Goal: Information Seeking & Learning: Learn about a topic

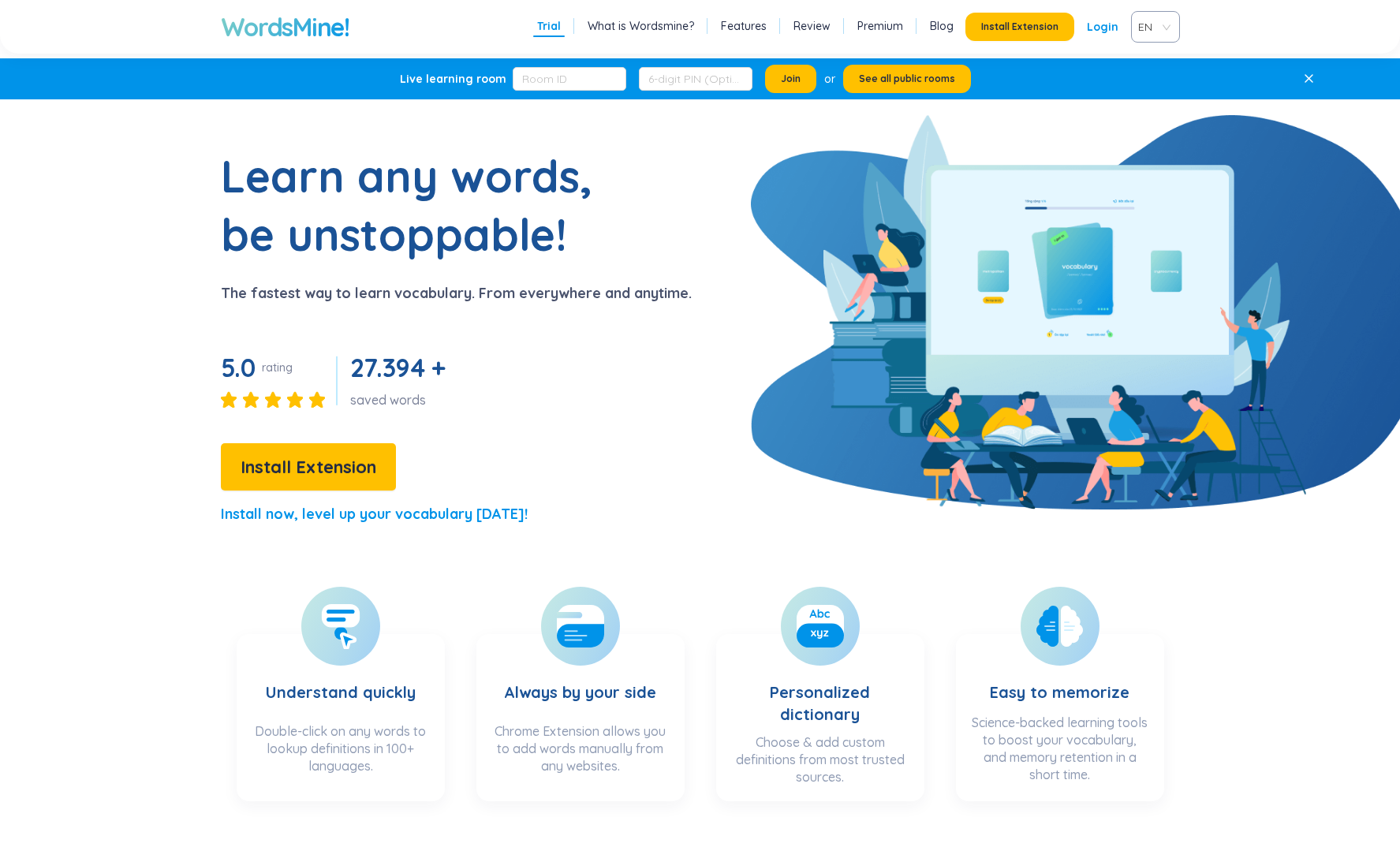
click at [303, 32] on h1 "WordsMine!" at bounding box center [285, 26] width 129 height 32
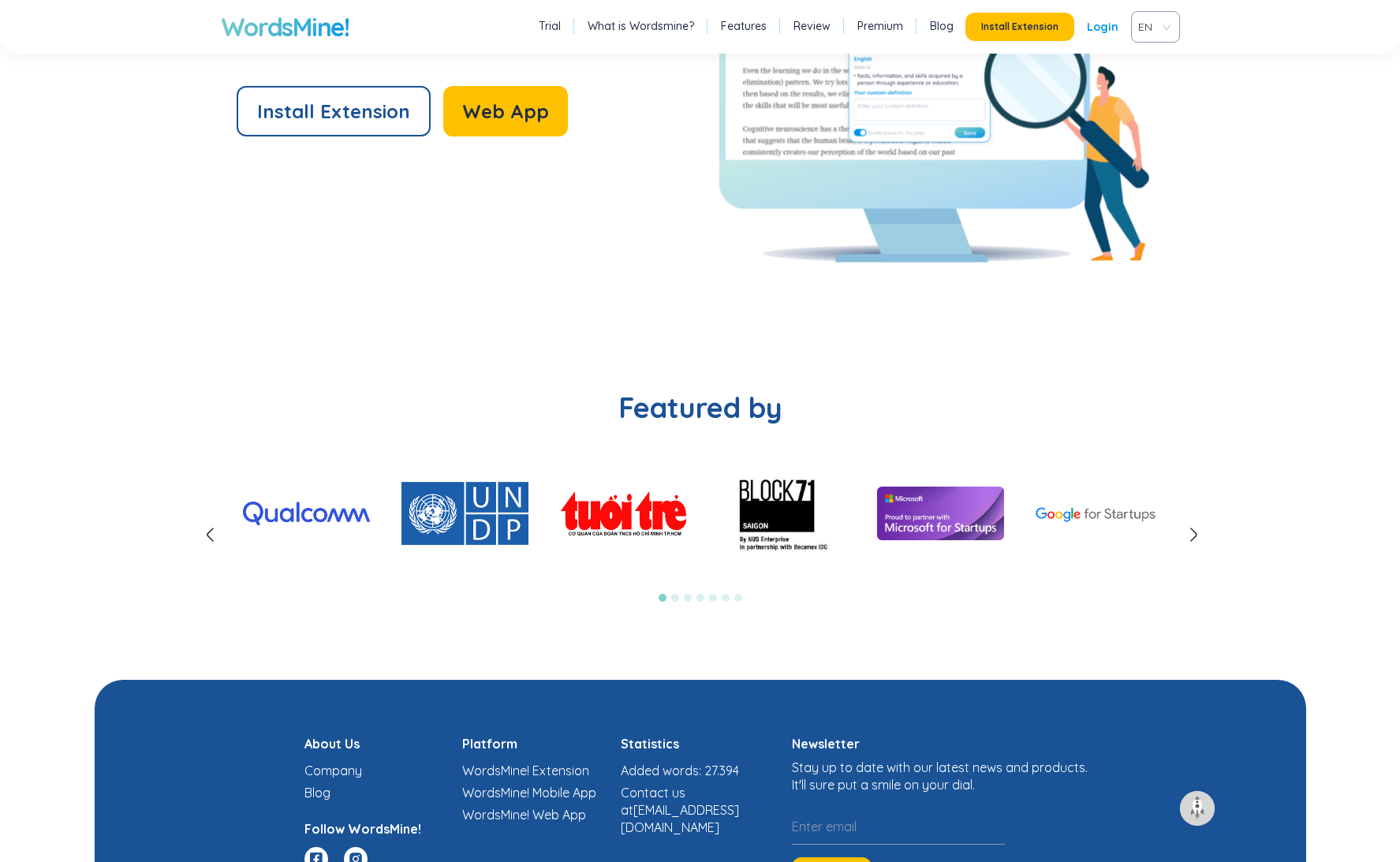
scroll to position [3610, 0]
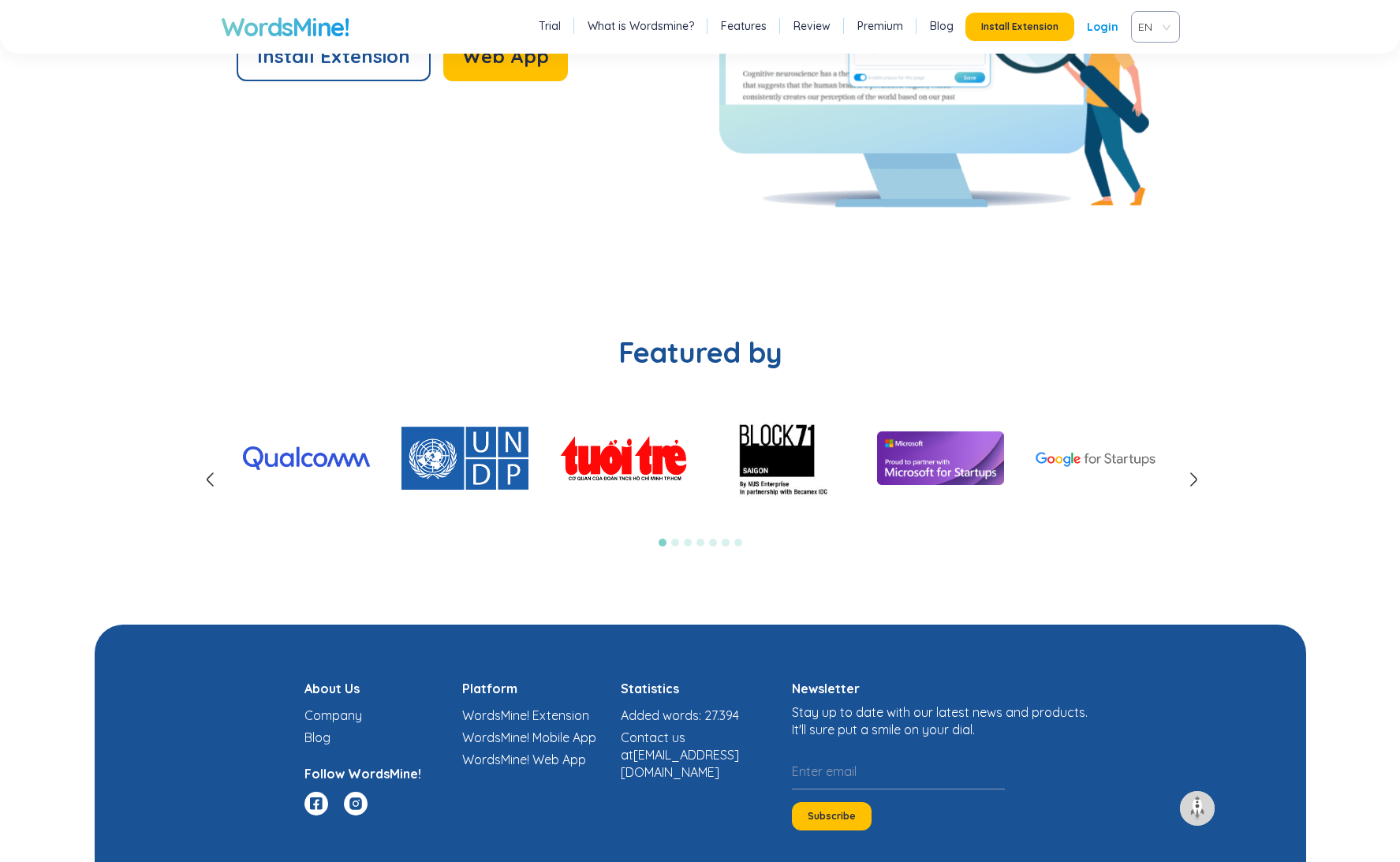
click at [1194, 478] on icon at bounding box center [1193, 479] width 19 height 19
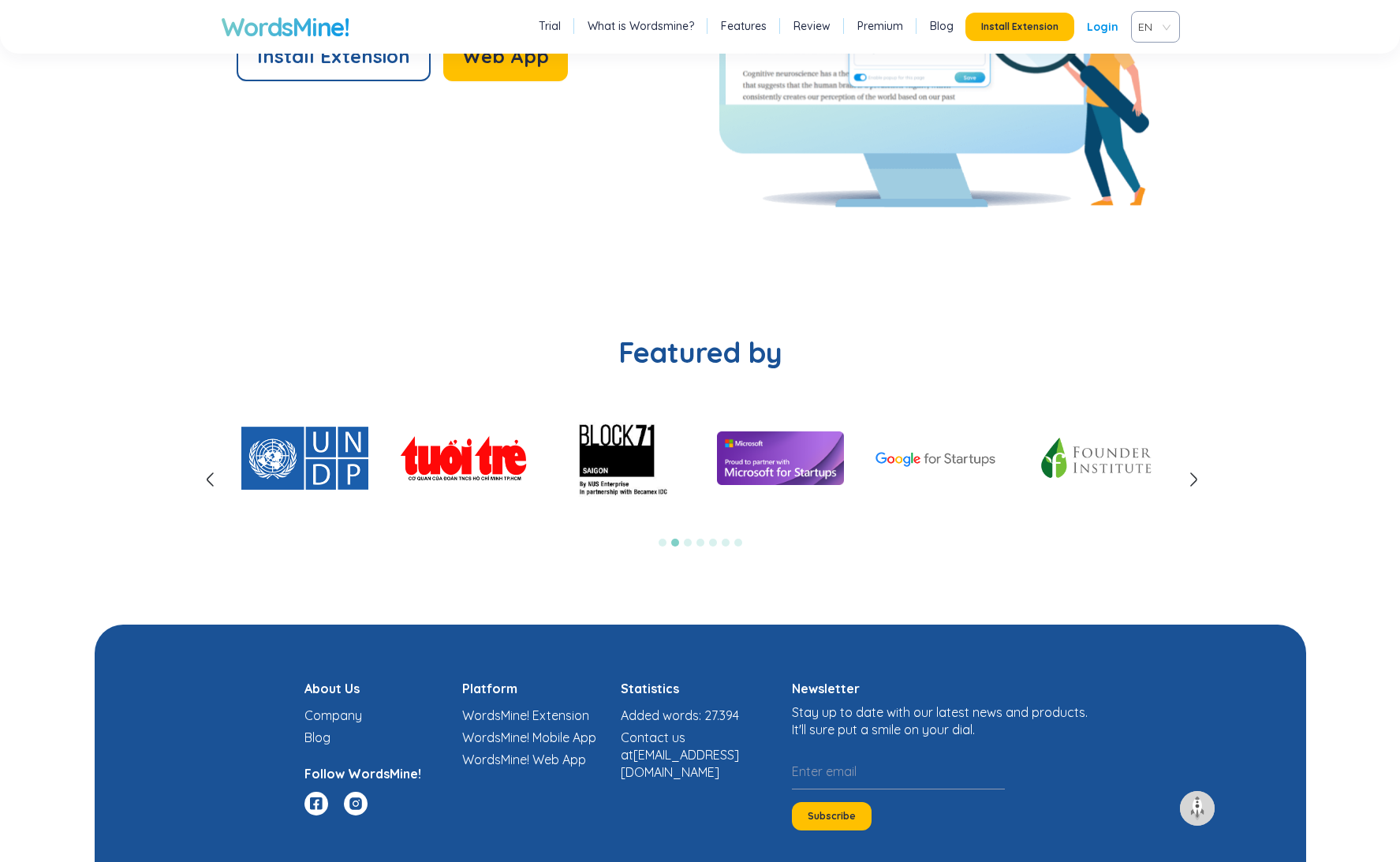
click at [1194, 478] on icon at bounding box center [1193, 479] width 19 height 19
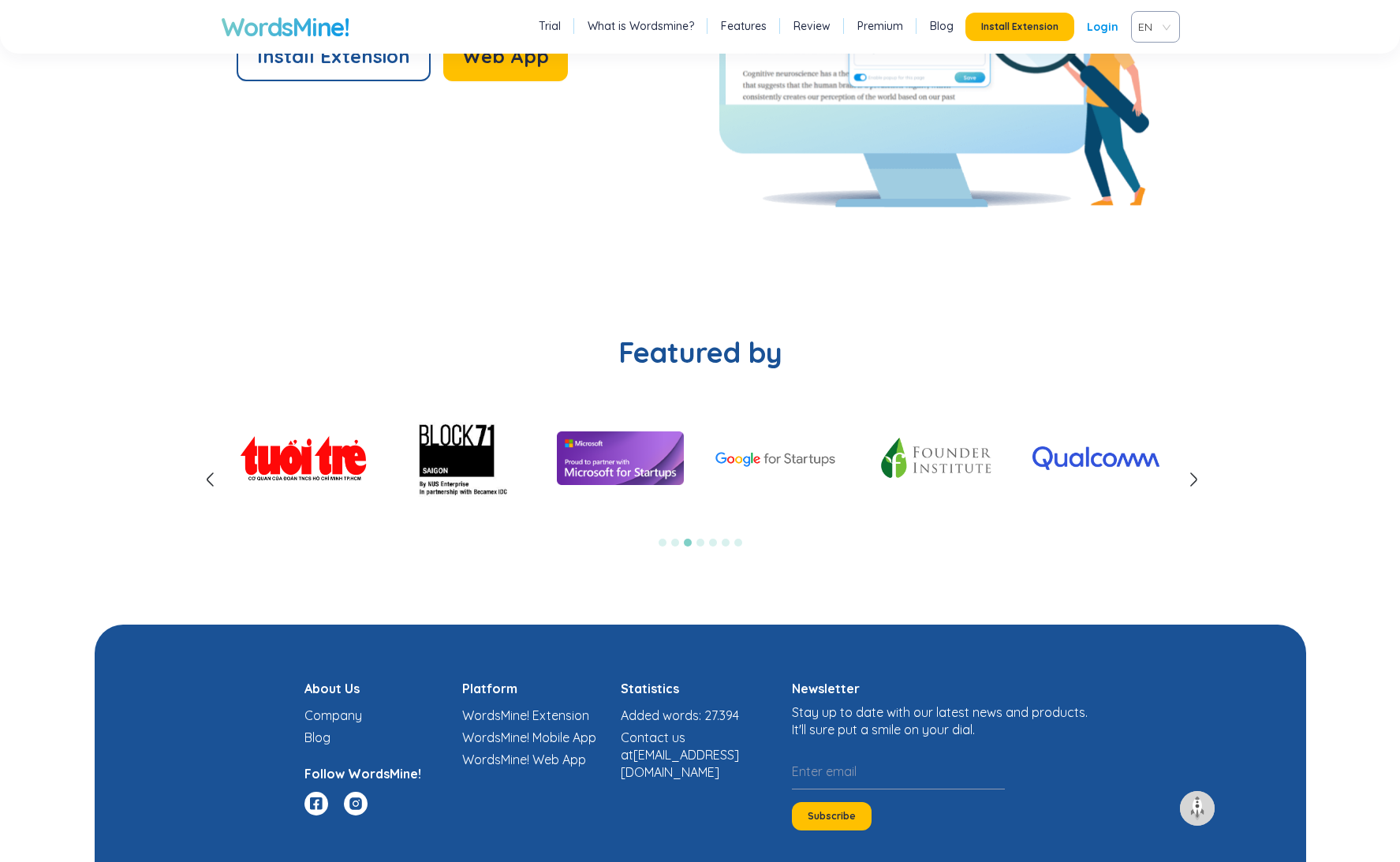
click at [1194, 478] on icon at bounding box center [1193, 479] width 19 height 19
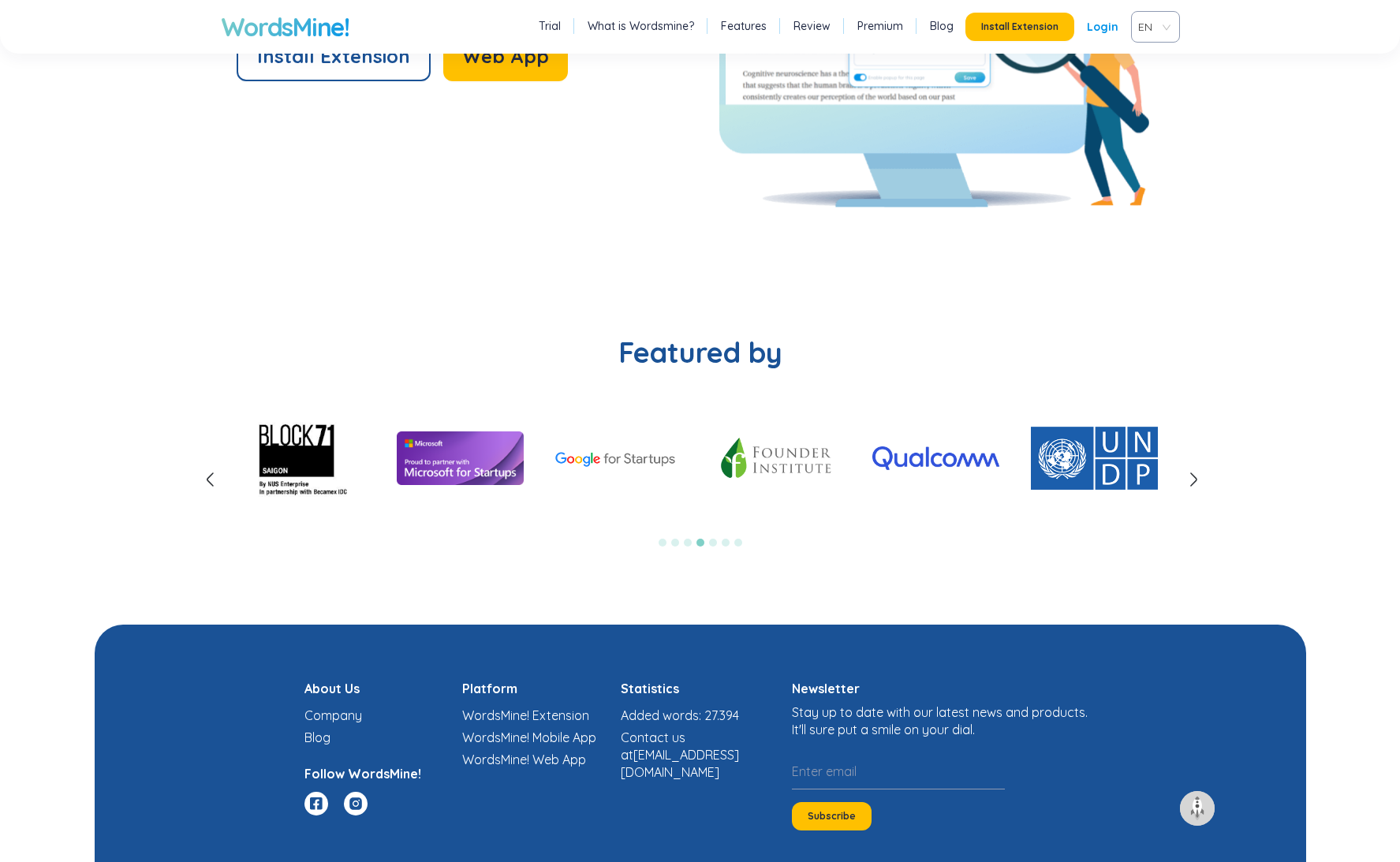
click at [1194, 478] on icon at bounding box center [1193, 479] width 19 height 19
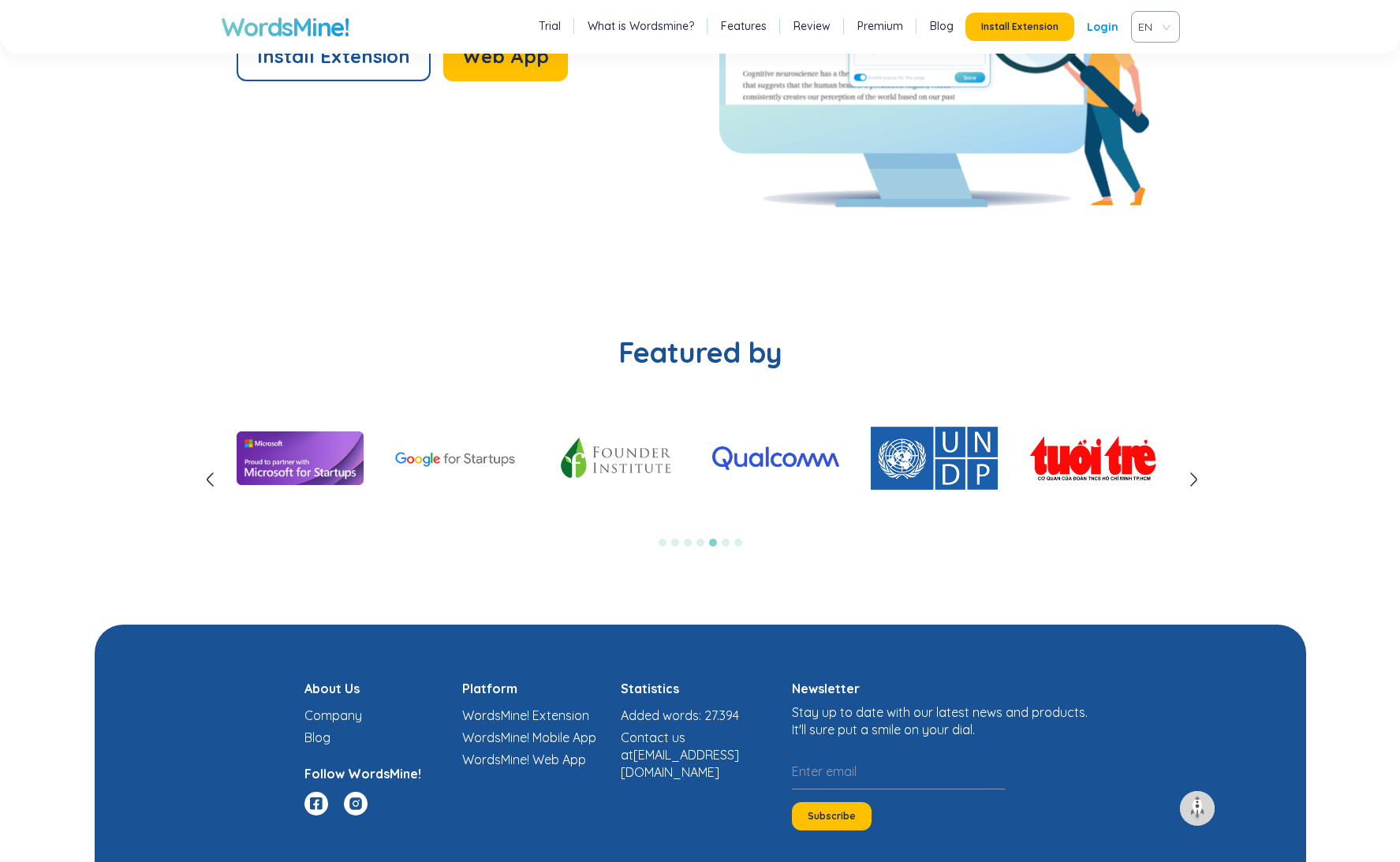
click at [1194, 478] on icon at bounding box center [1193, 479] width 19 height 19
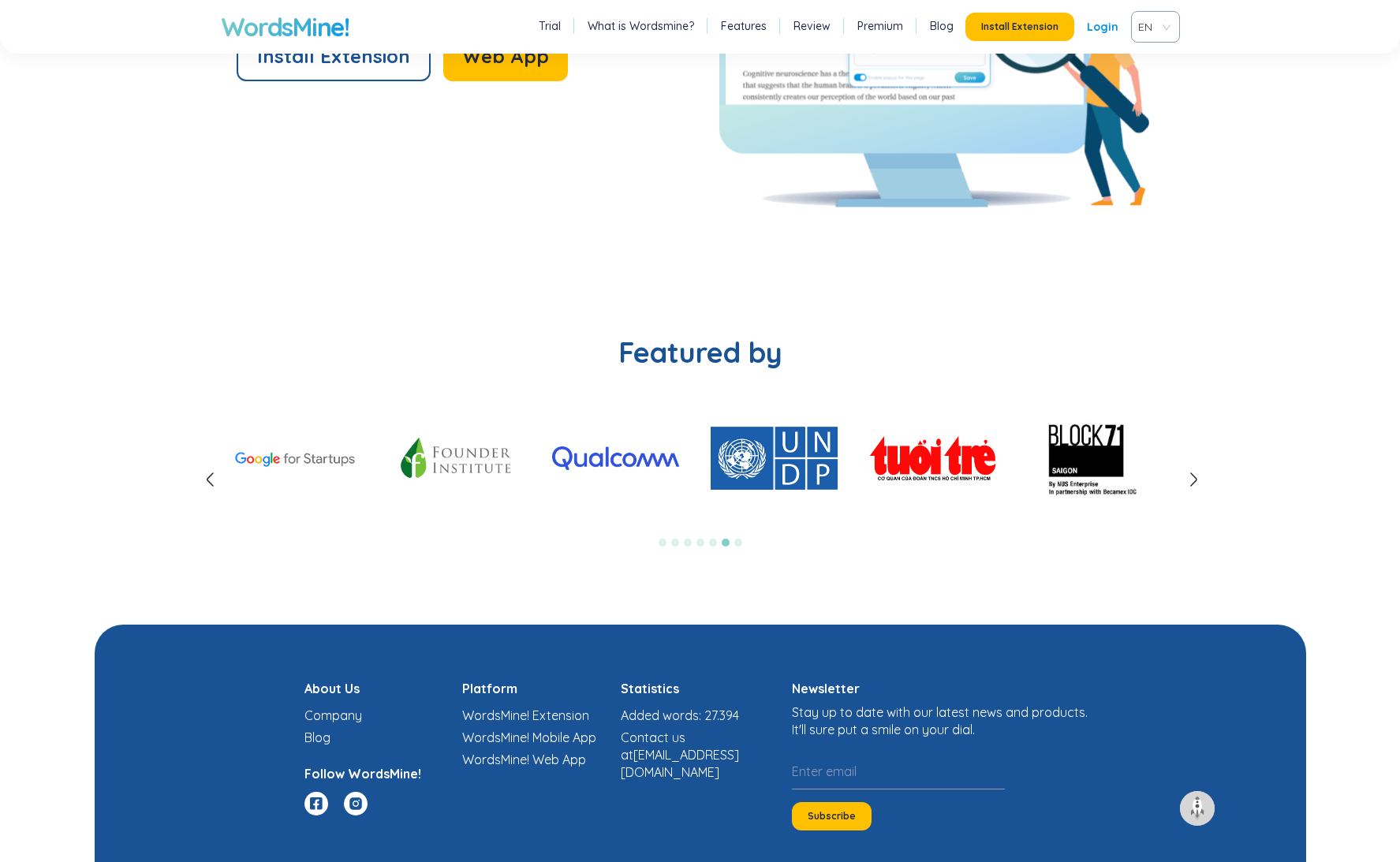
click at [1194, 478] on icon at bounding box center [1193, 479] width 19 height 19
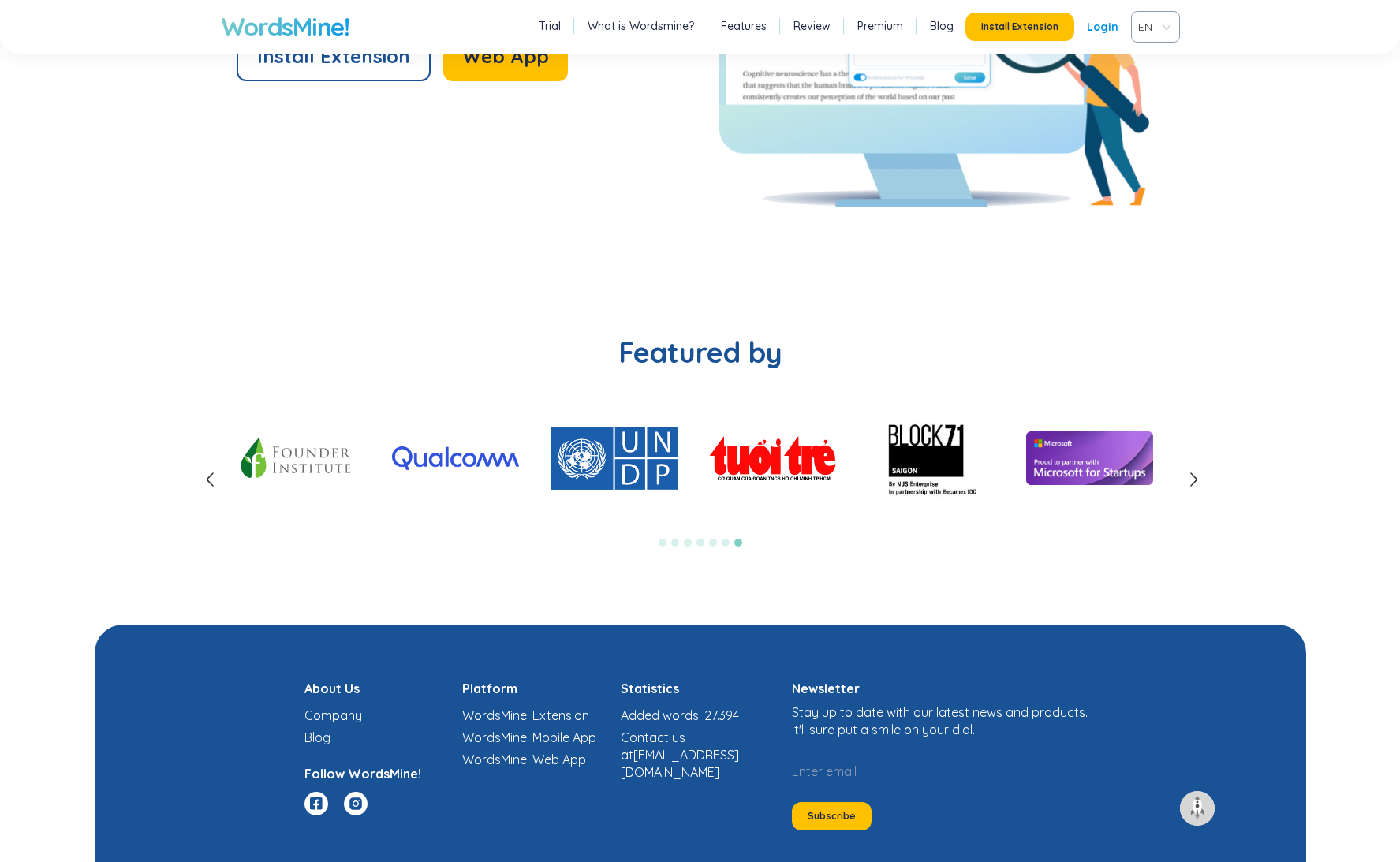
click at [1194, 478] on icon at bounding box center [1193, 479] width 19 height 19
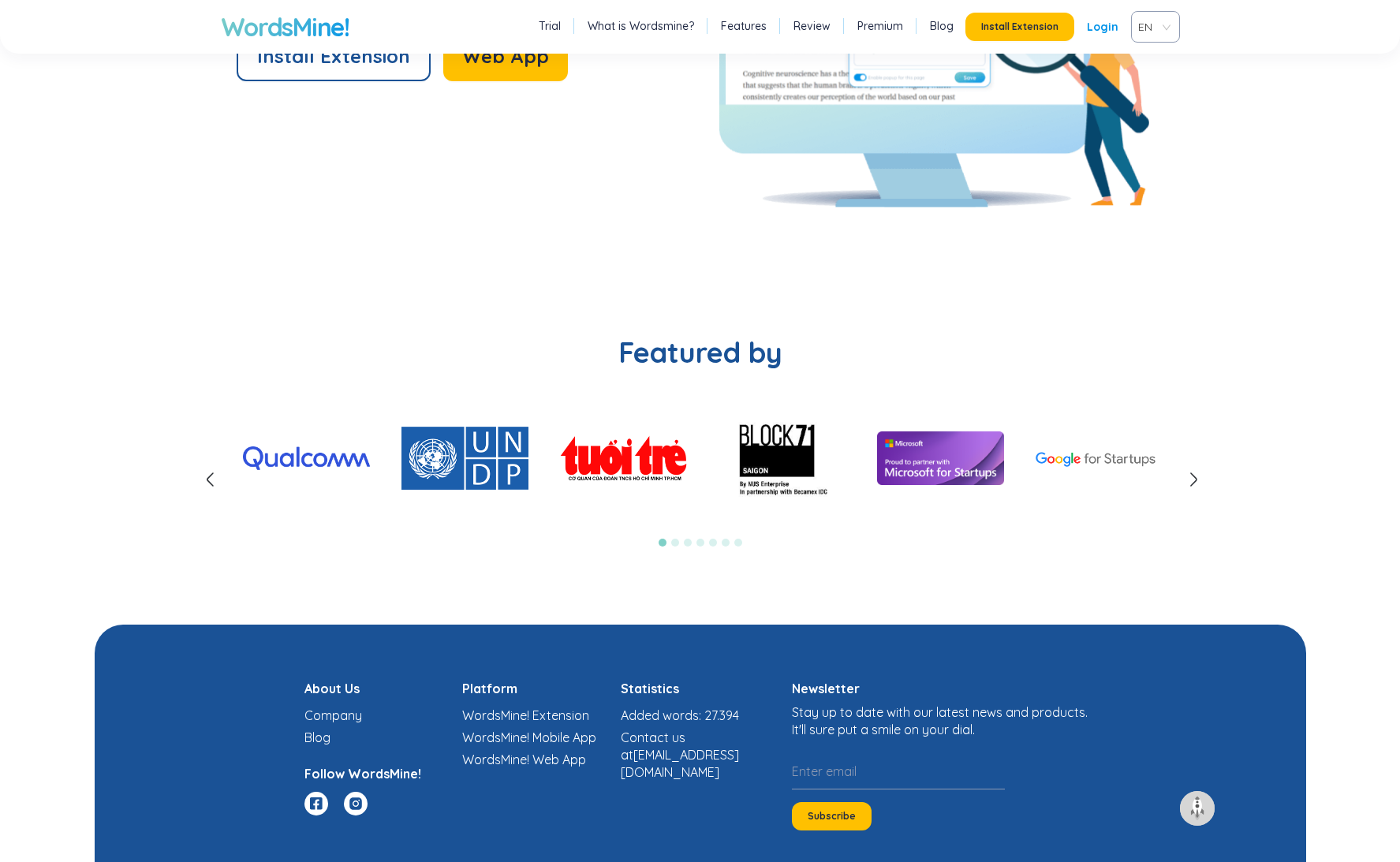
click at [1194, 478] on icon at bounding box center [1193, 479] width 19 height 19
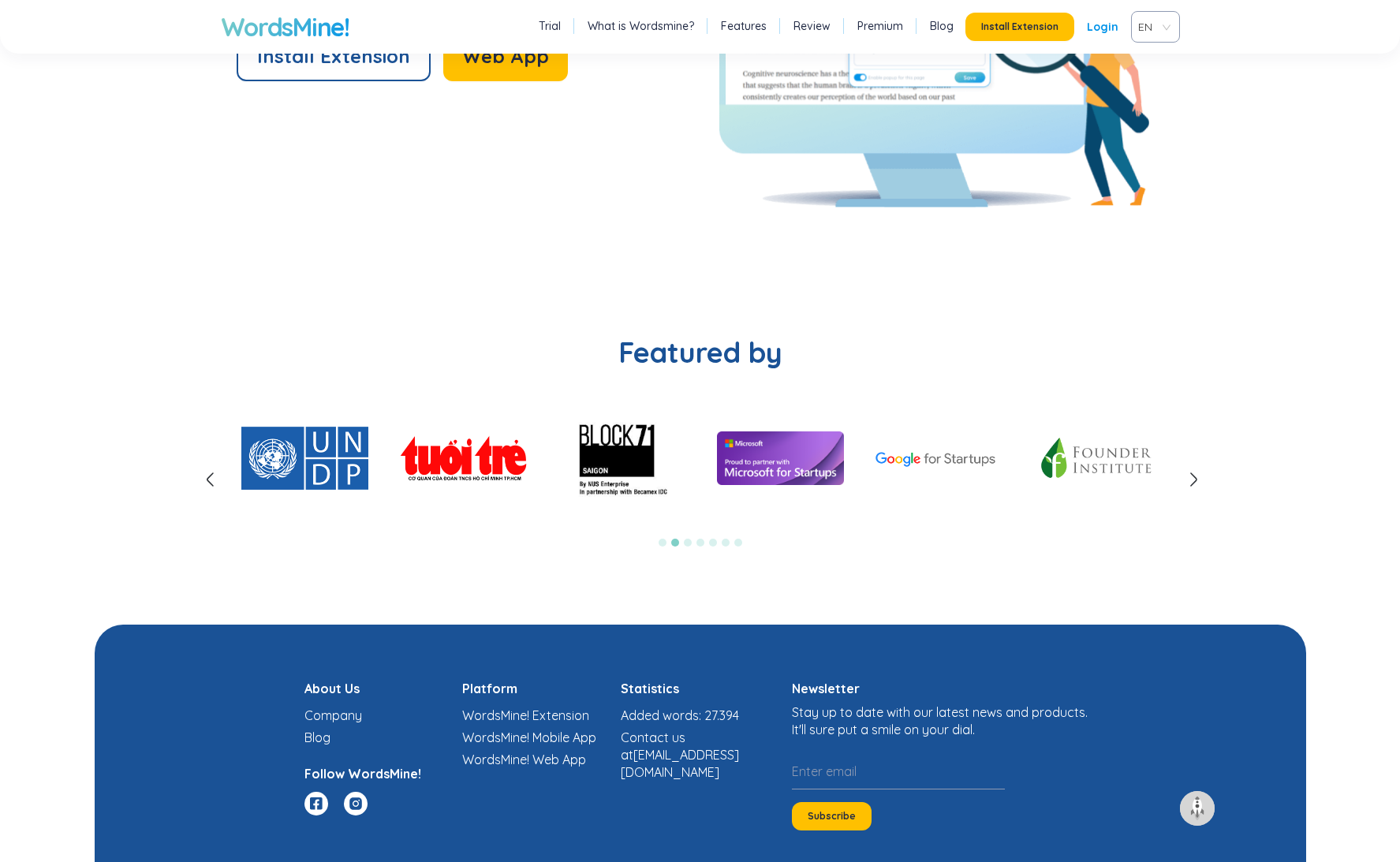
click at [1194, 478] on icon at bounding box center [1193, 479] width 19 height 19
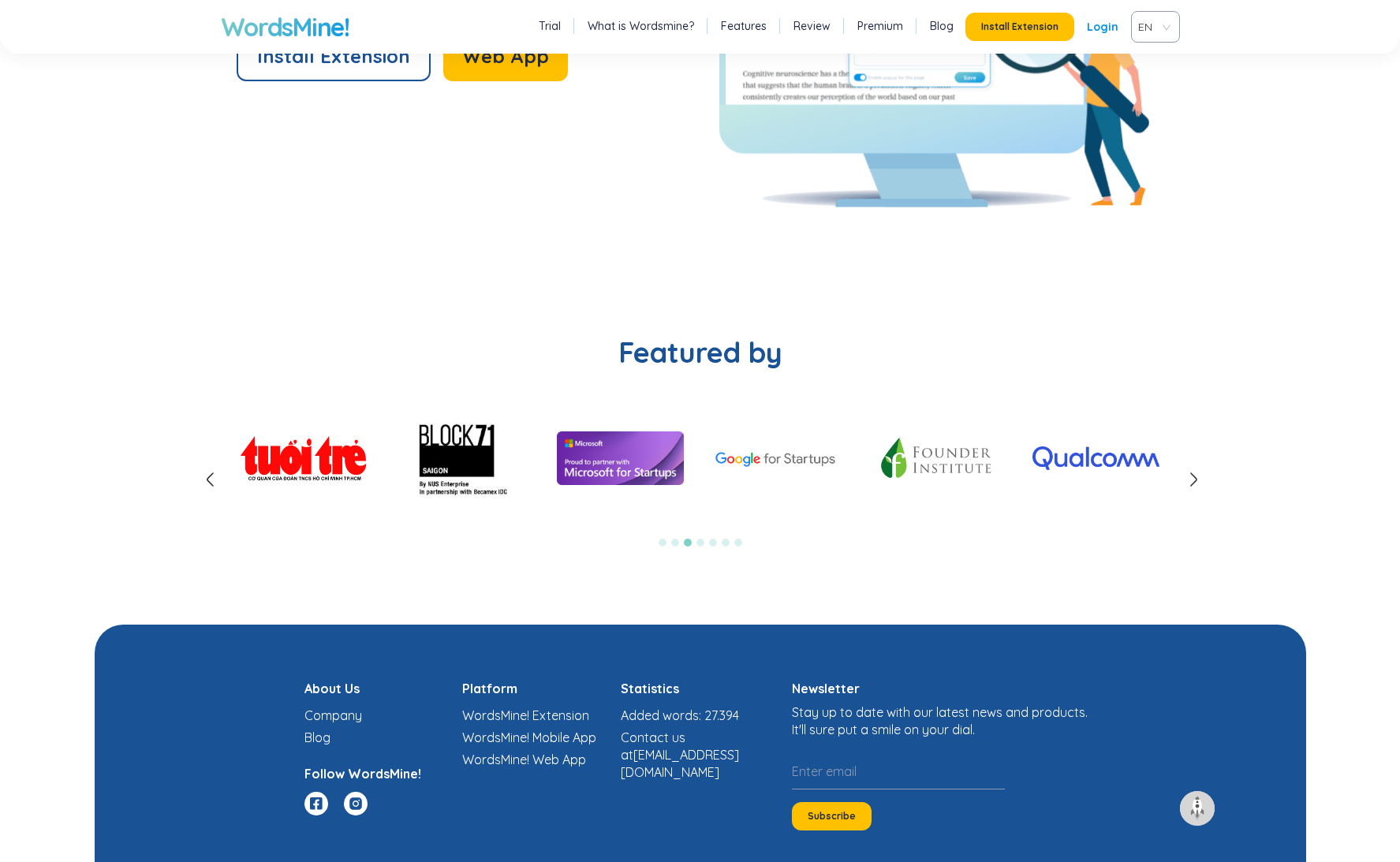
click at [1194, 478] on icon at bounding box center [1193, 479] width 19 height 19
click at [1194, 474] on icon at bounding box center [1193, 479] width 19 height 19
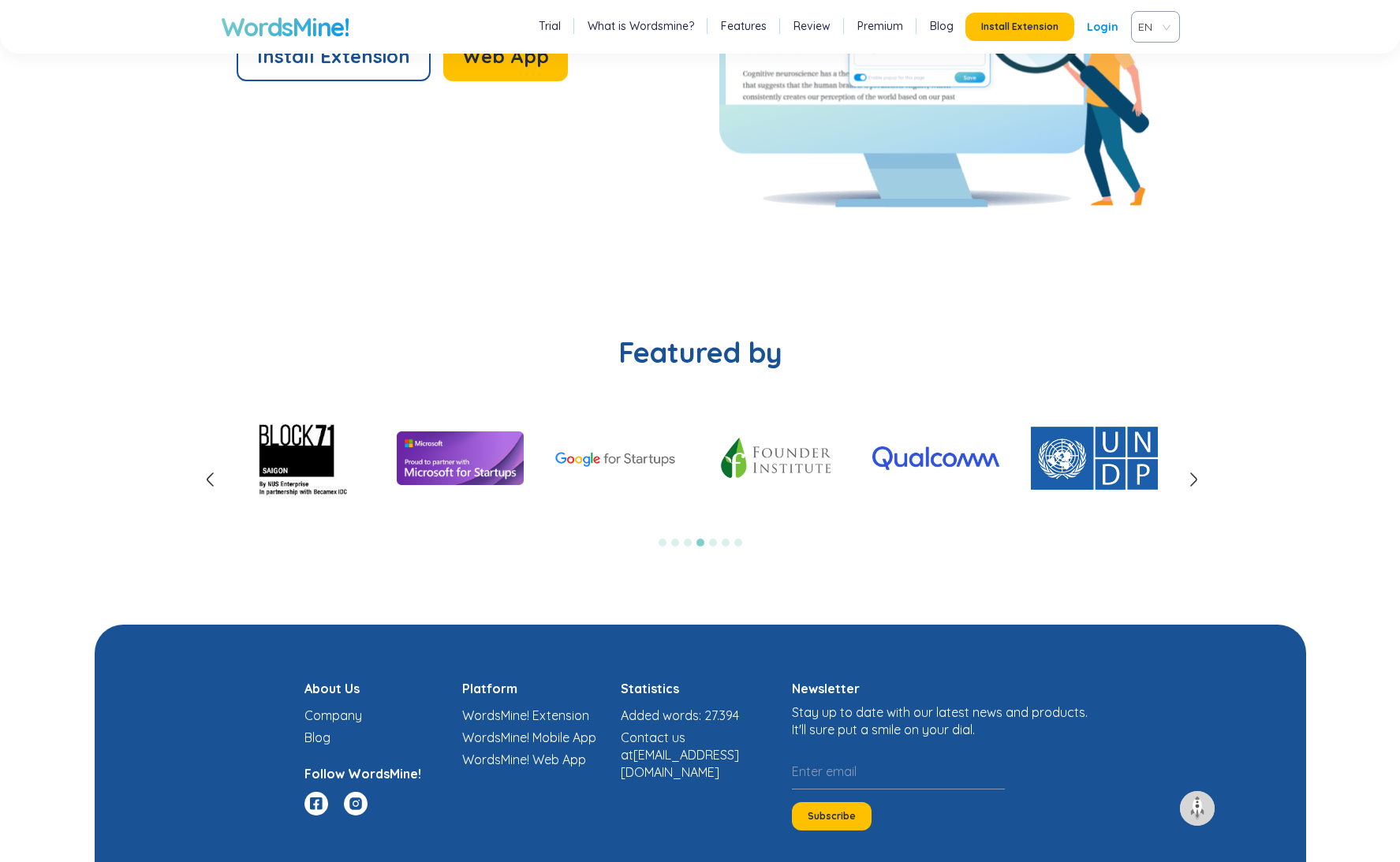
click at [1194, 474] on icon at bounding box center [1193, 479] width 19 height 19
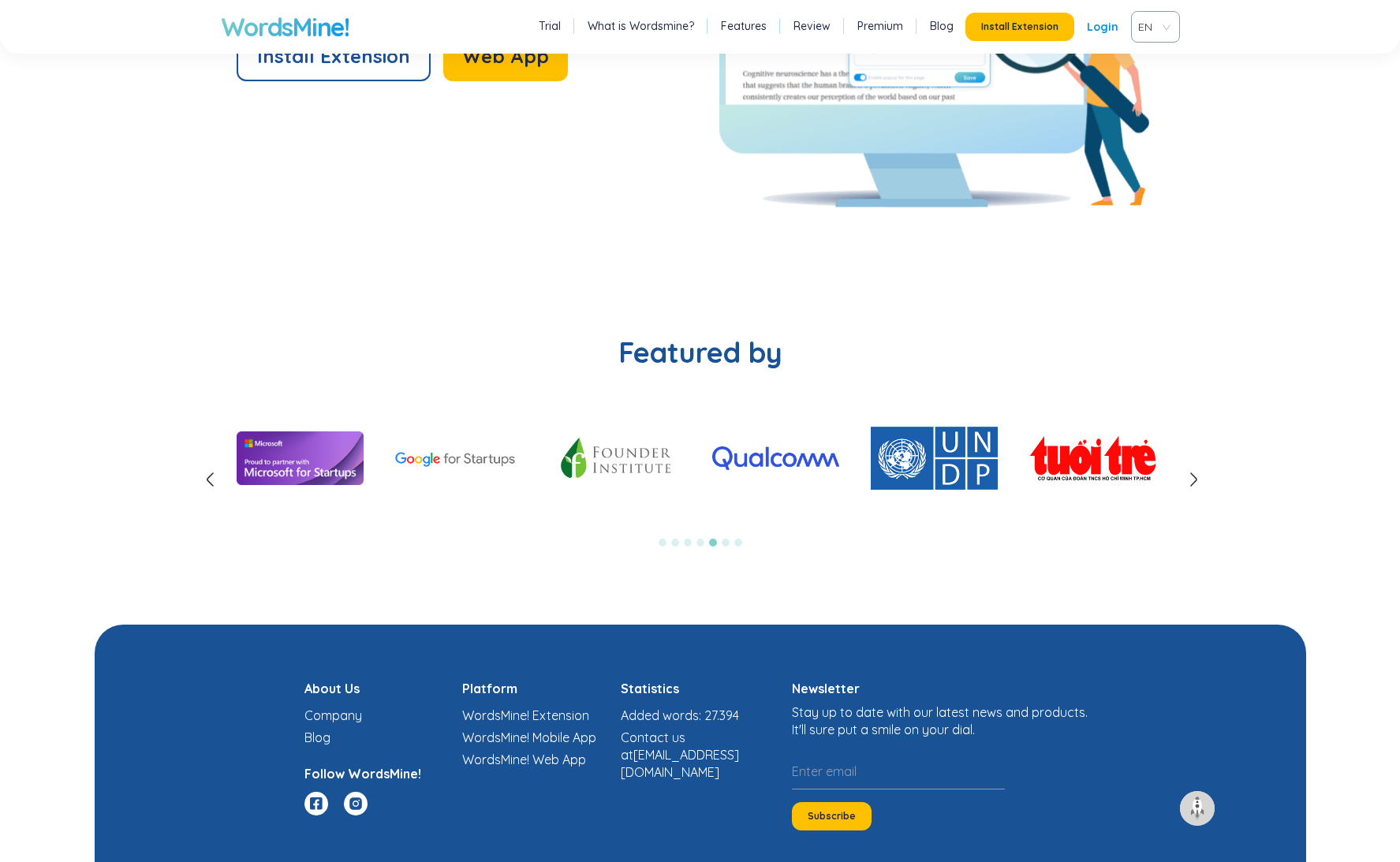
click at [1194, 474] on icon at bounding box center [1193, 479] width 19 height 19
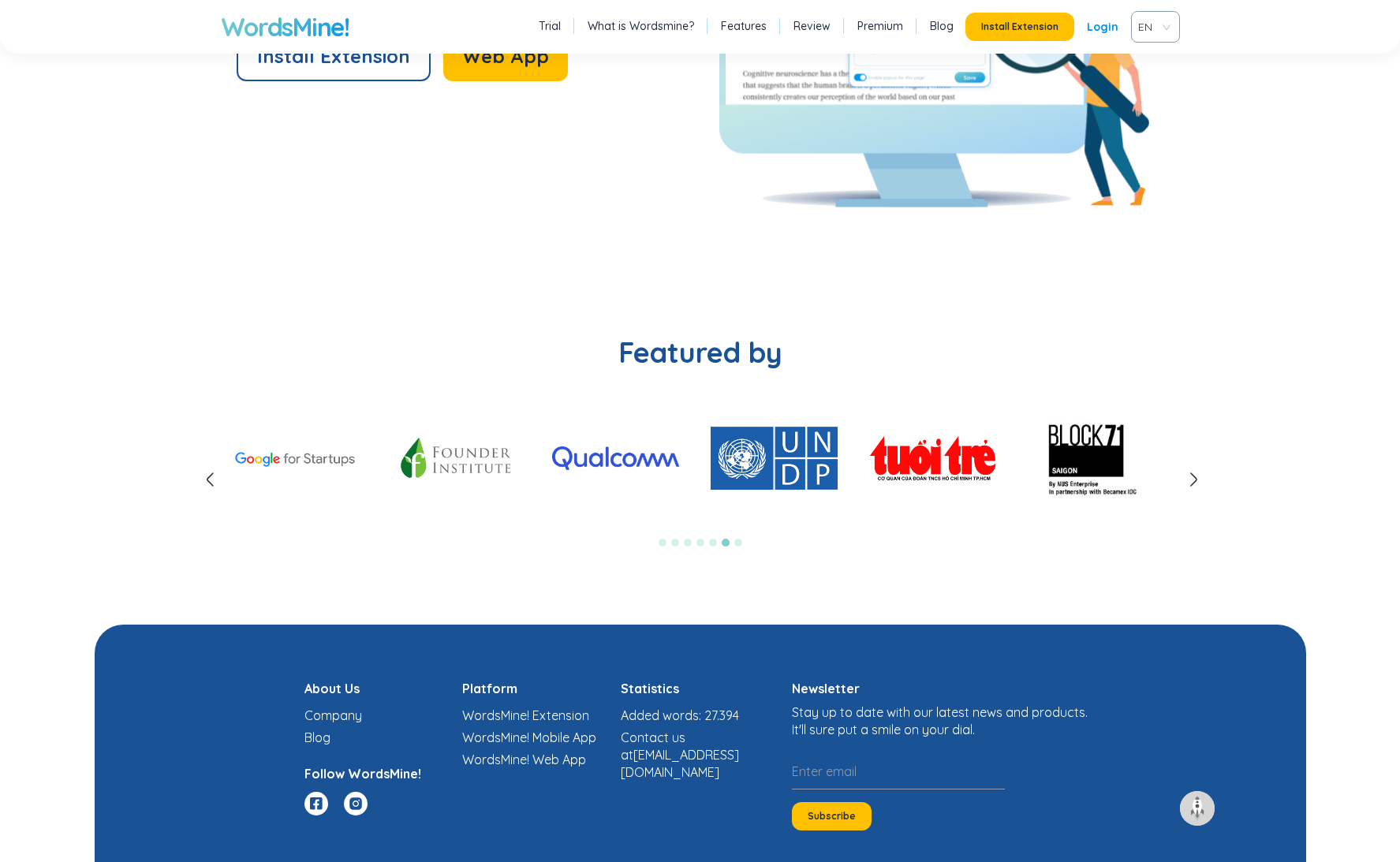
click at [1194, 474] on icon at bounding box center [1193, 479] width 19 height 19
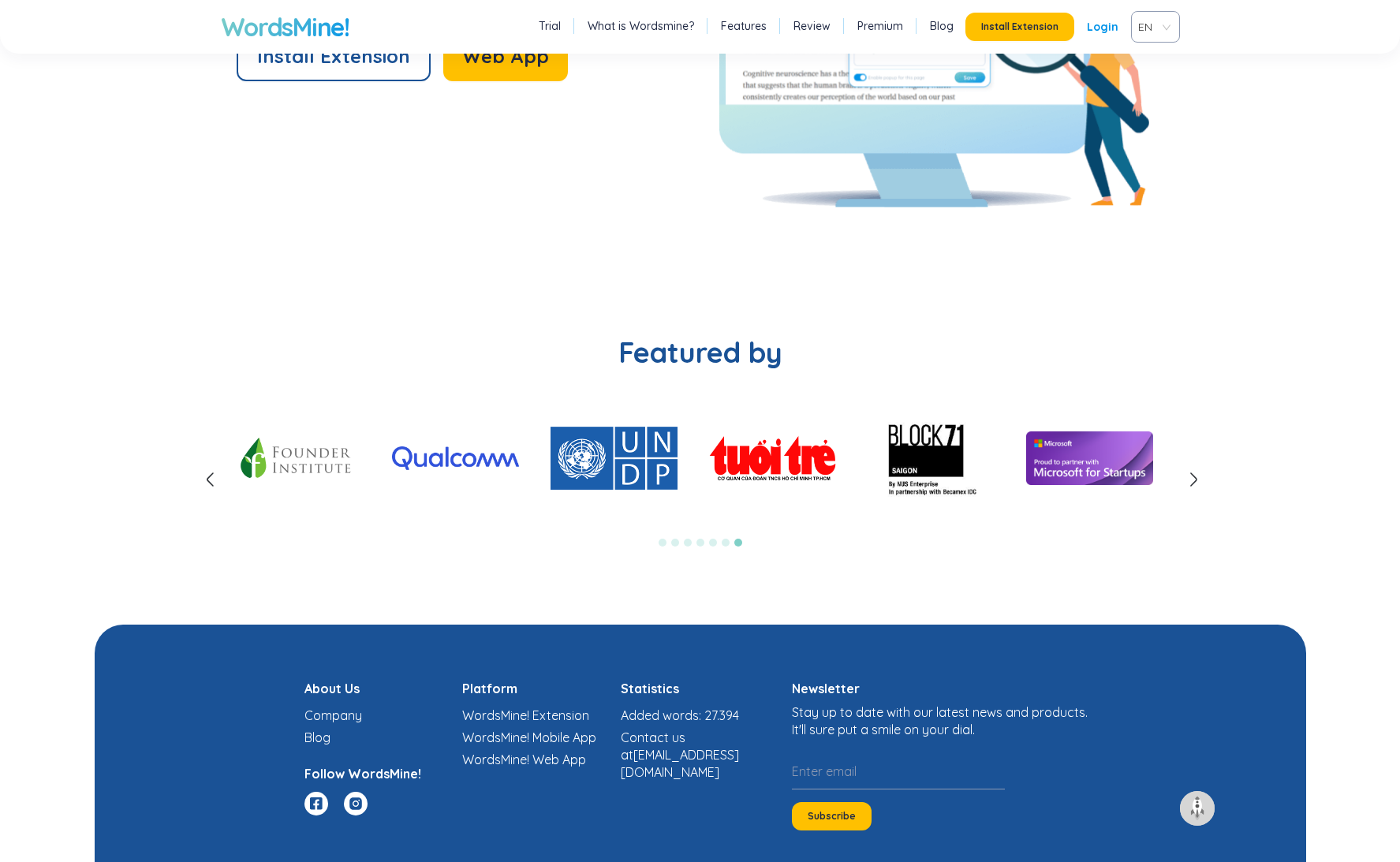
click at [1194, 474] on icon at bounding box center [1193, 479] width 19 height 19
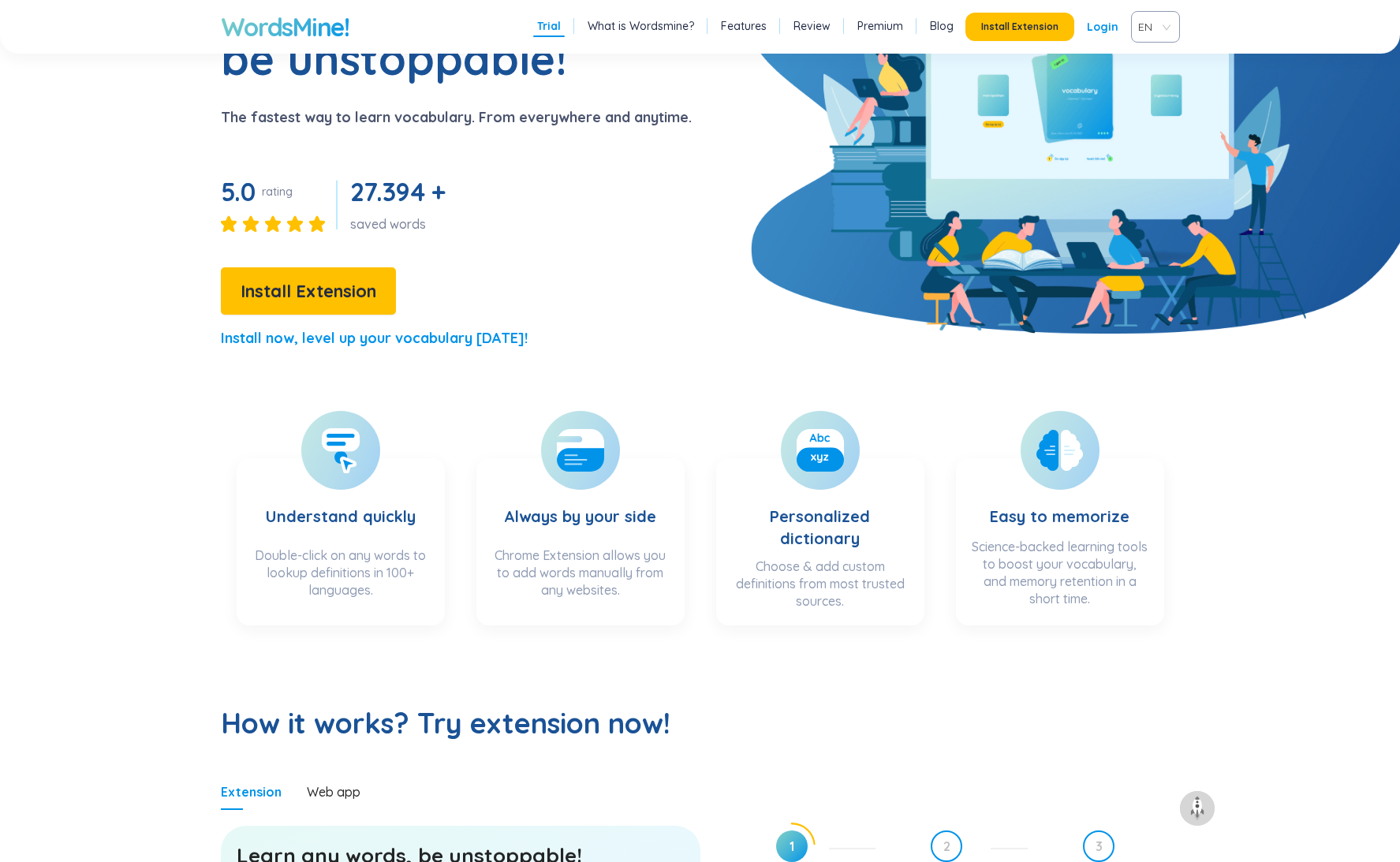
scroll to position [0, 0]
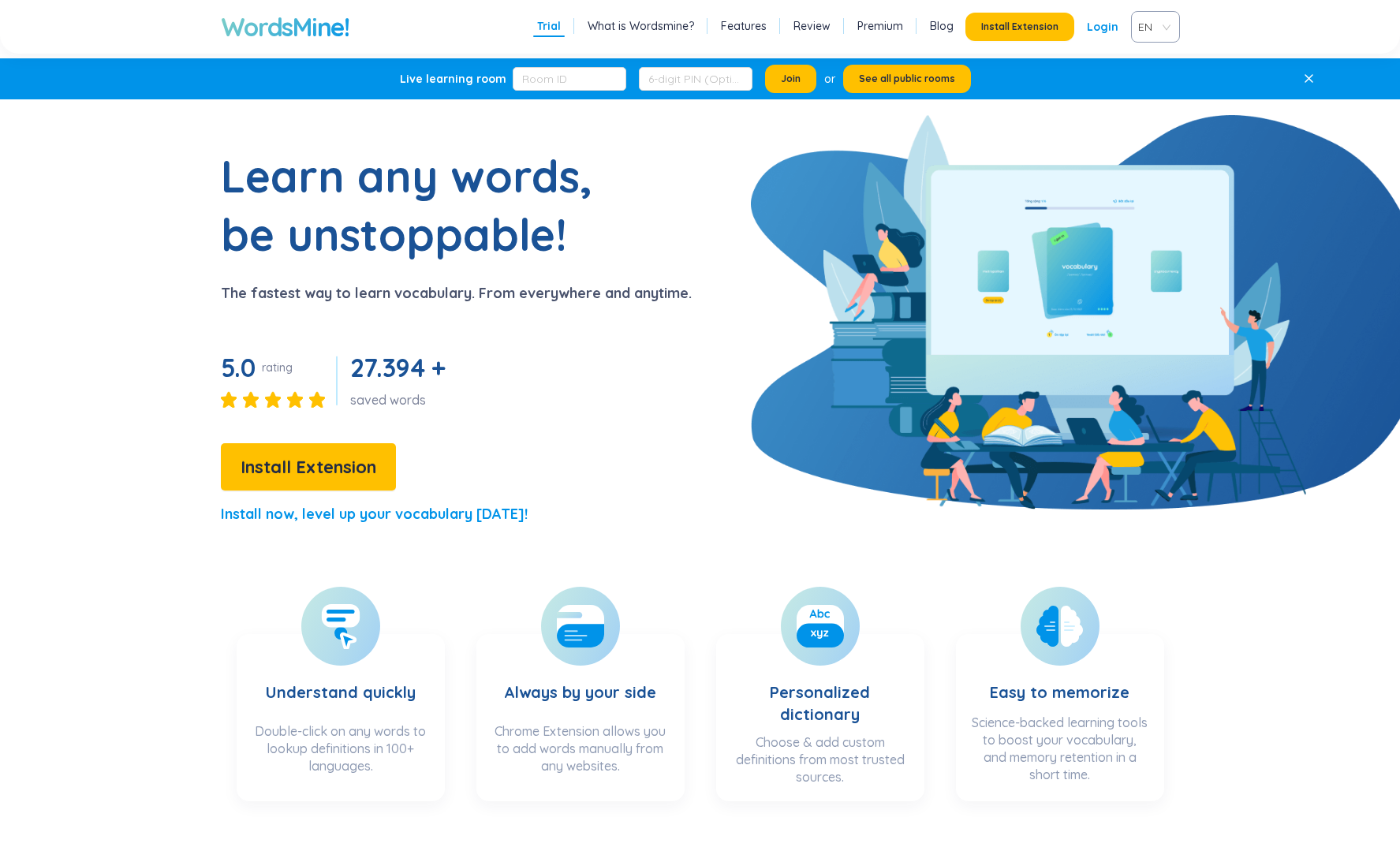
click at [499, 322] on div "Learn any words, be unstoppable! The fastest way to learn vocabulary. From ever…" at bounding box center [393, 343] width 597 height 393
click at [620, 26] on link "What is Wordsmine?" at bounding box center [641, 25] width 107 height 15
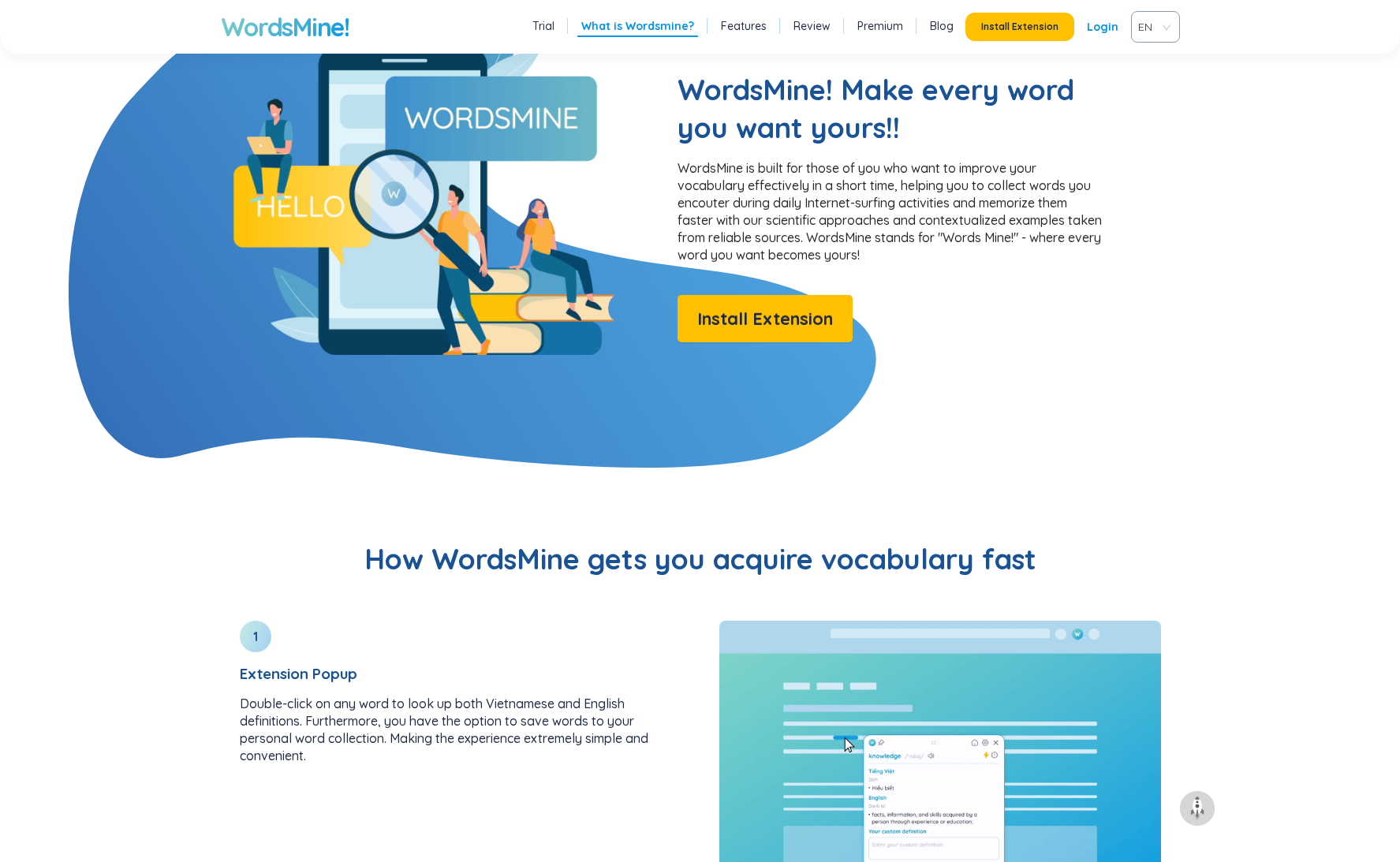
click at [739, 27] on link "Features" at bounding box center [743, 25] width 46 height 15
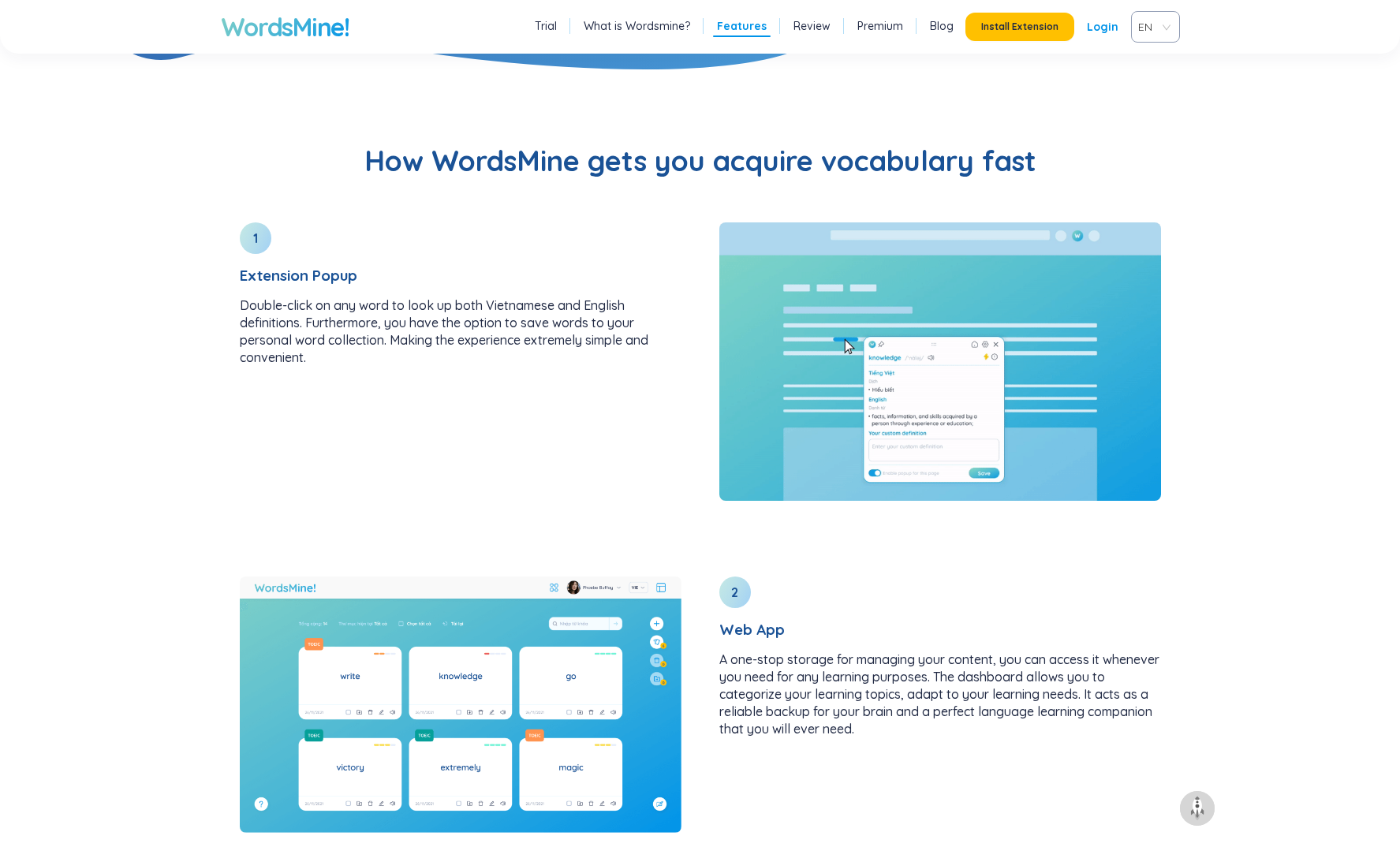
scroll to position [1688, 0]
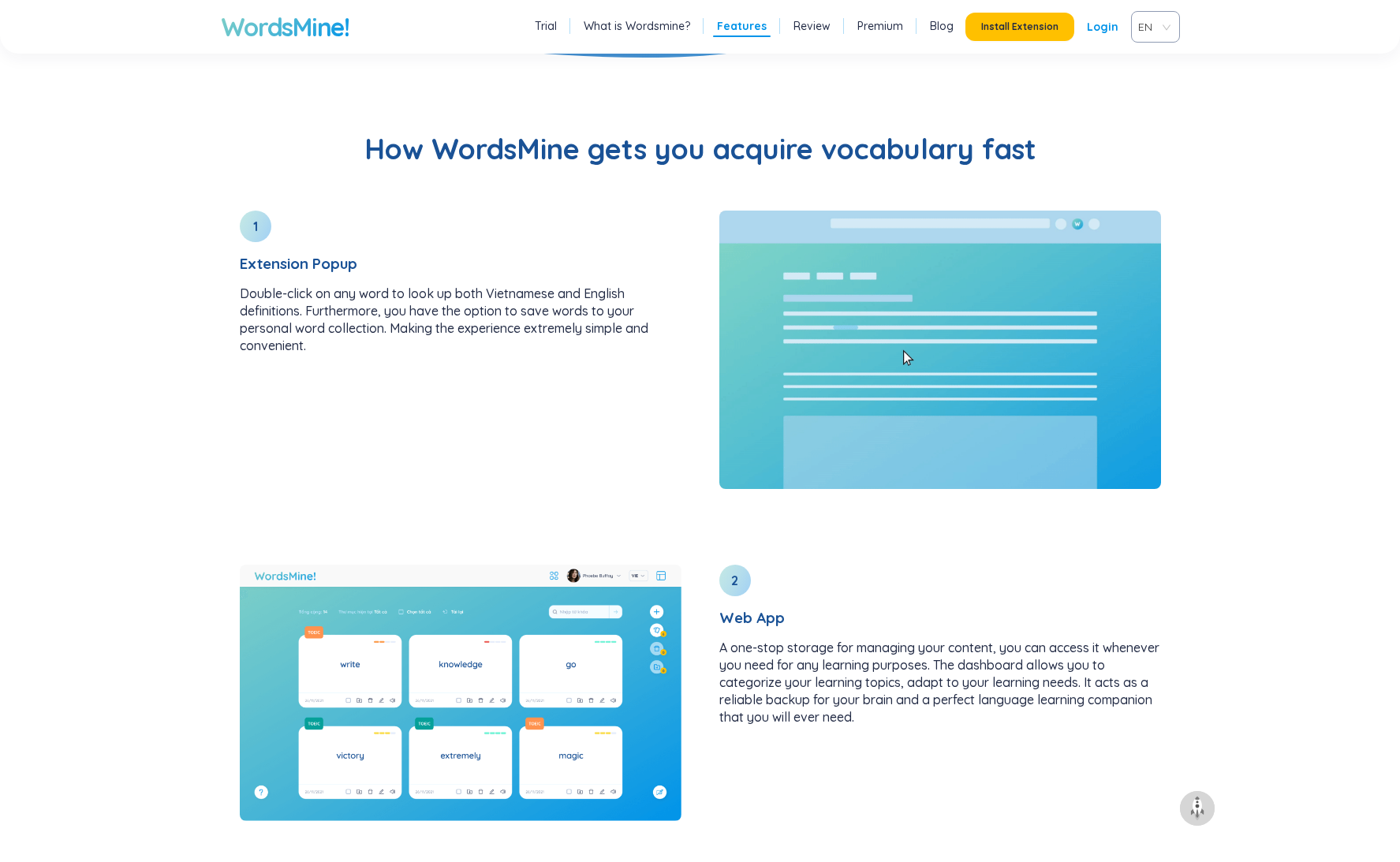
click at [805, 25] on link "Review" at bounding box center [811, 25] width 37 height 15
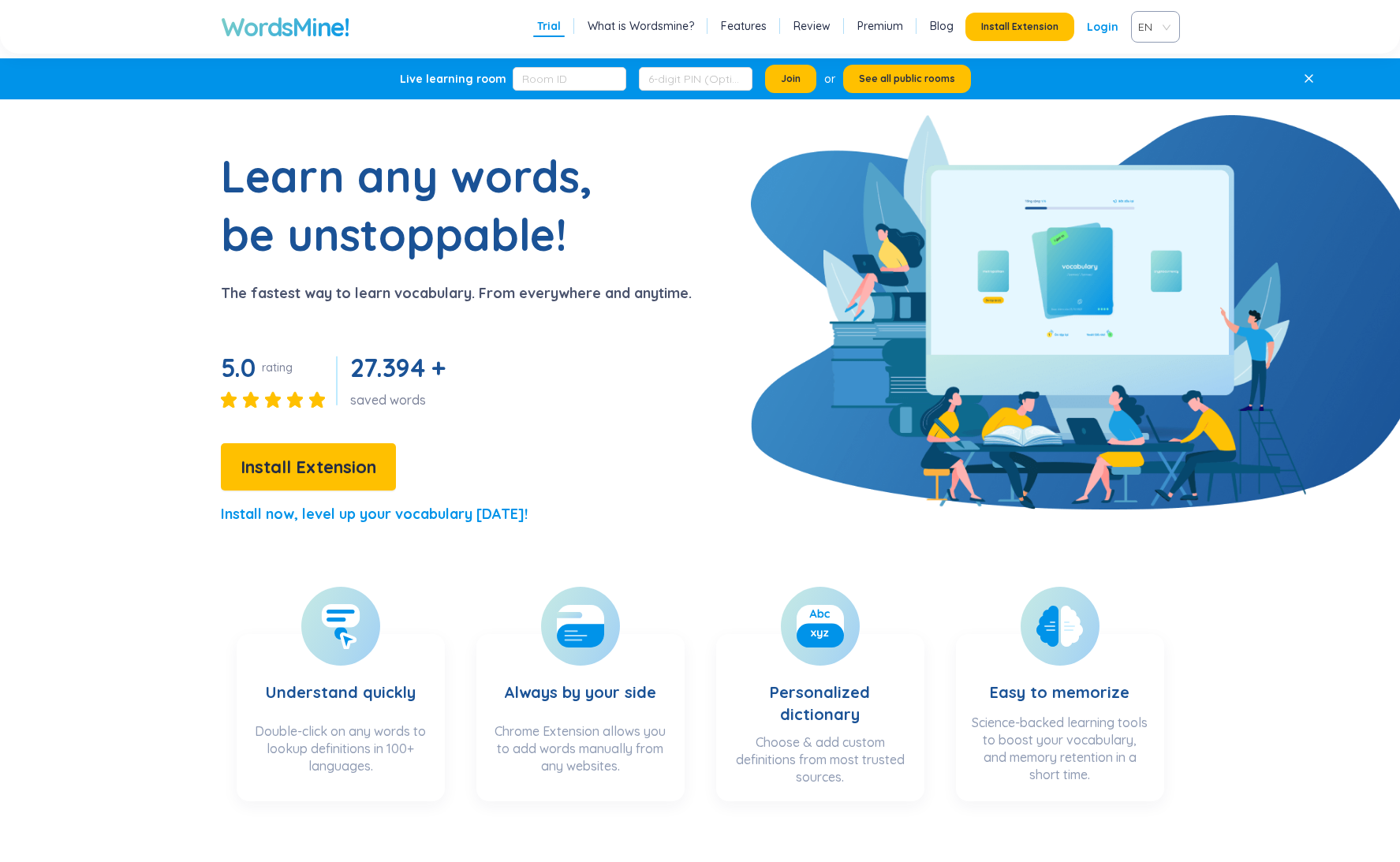
click at [651, 27] on link "What is Wordsmine?" at bounding box center [641, 25] width 107 height 15
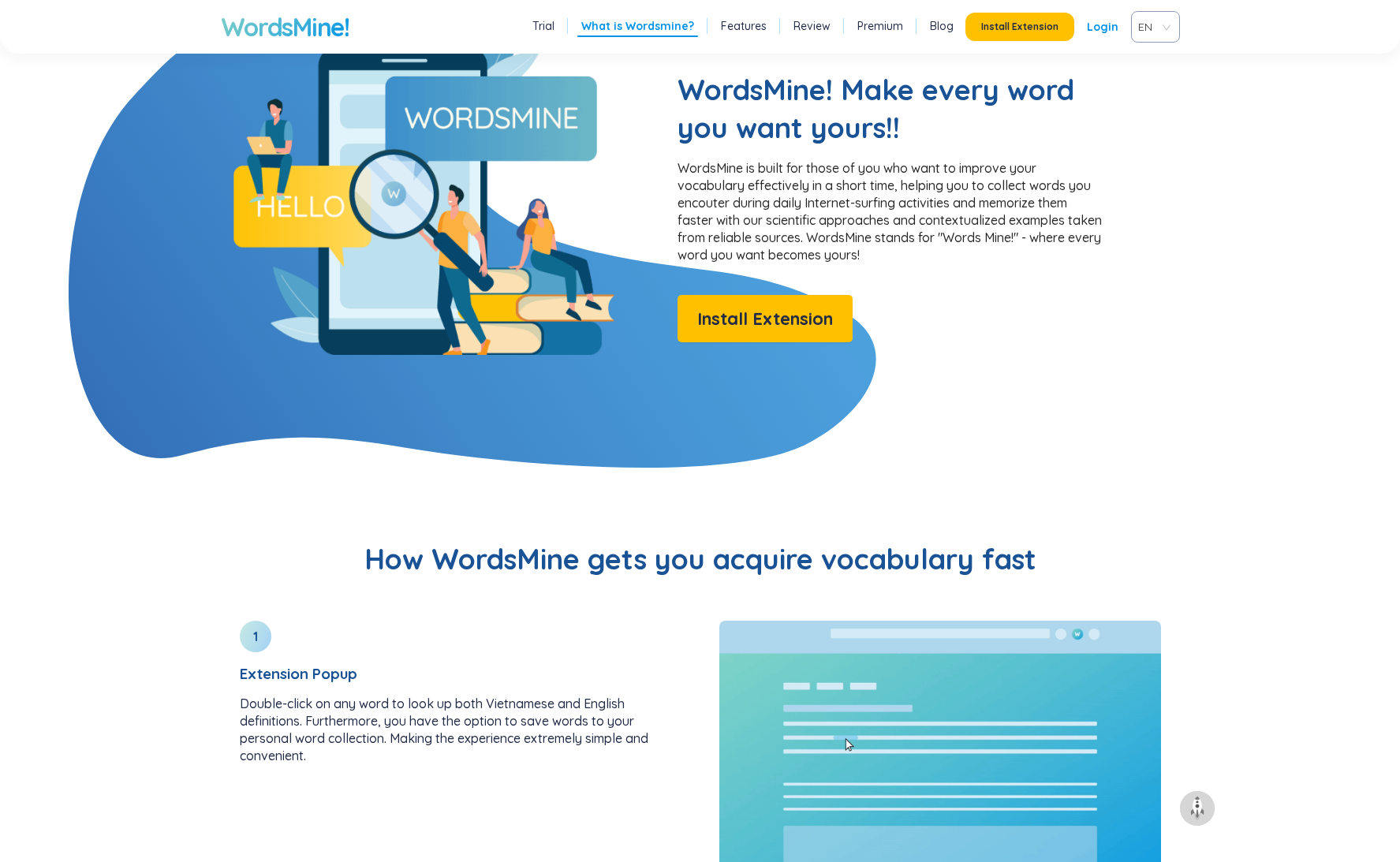
click at [743, 18] on link "Features" at bounding box center [743, 25] width 46 height 15
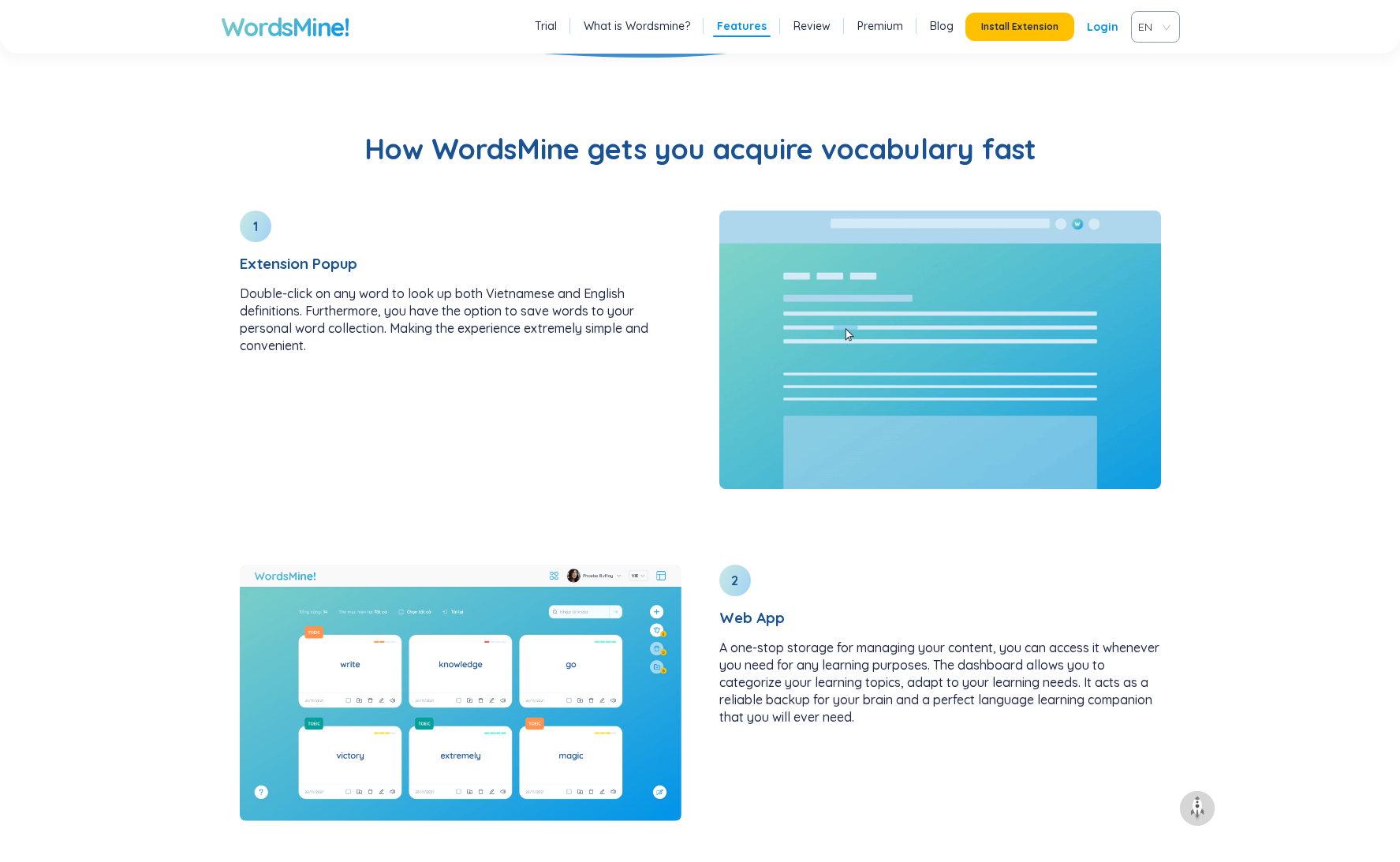
click at [816, 29] on link "Review" at bounding box center [811, 25] width 37 height 15
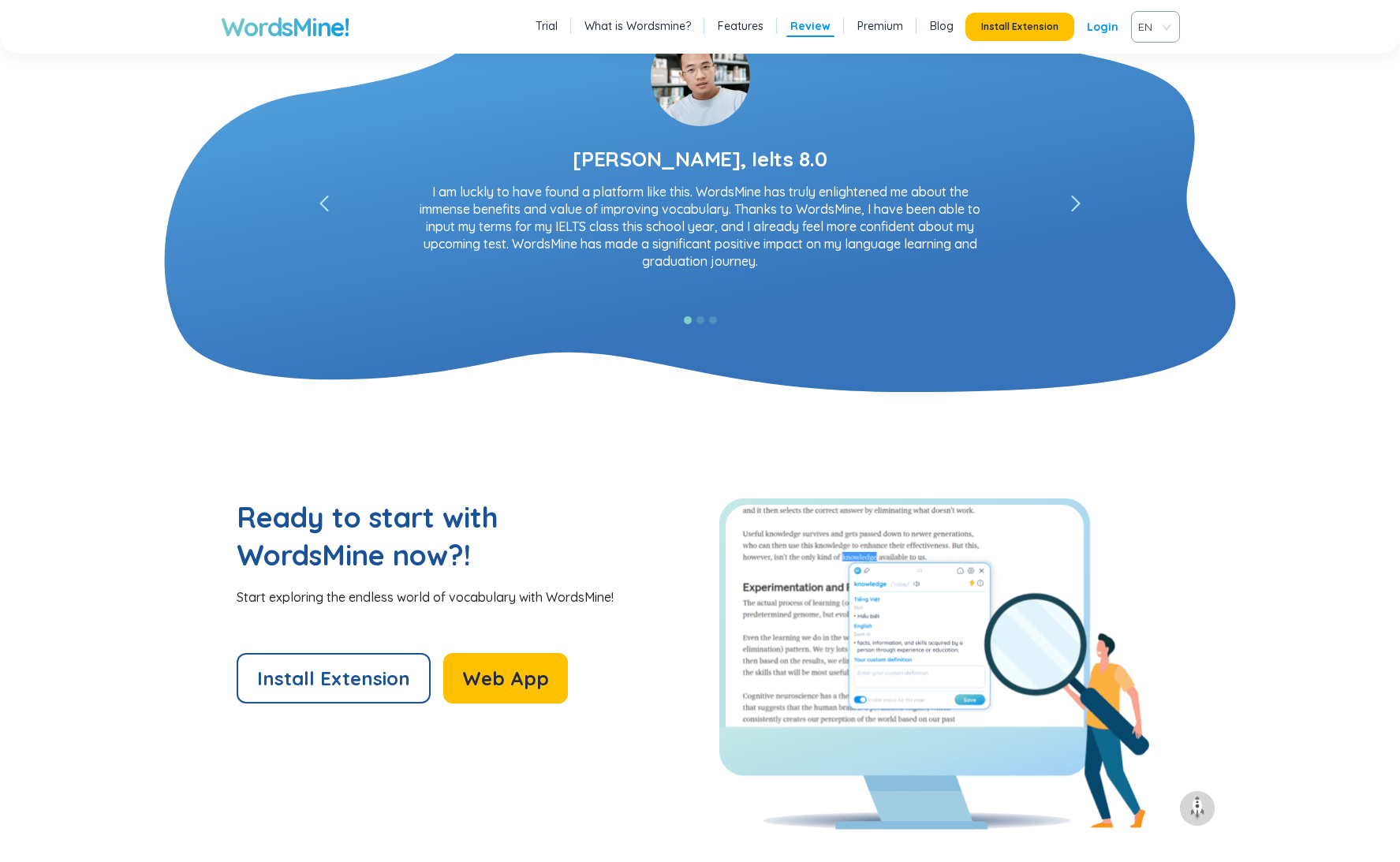
scroll to position [2990, 0]
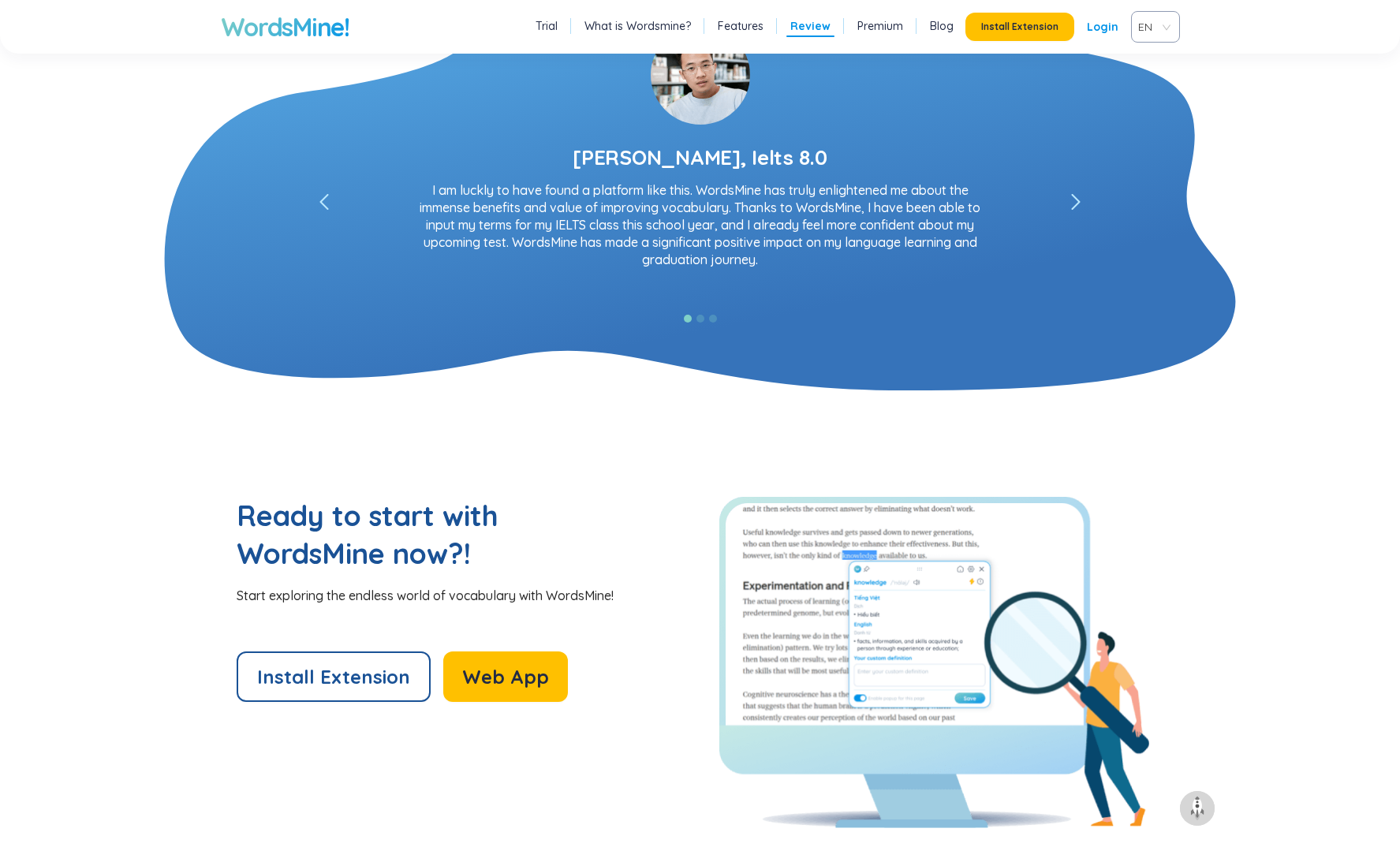
click at [736, 27] on link "Features" at bounding box center [741, 25] width 46 height 15
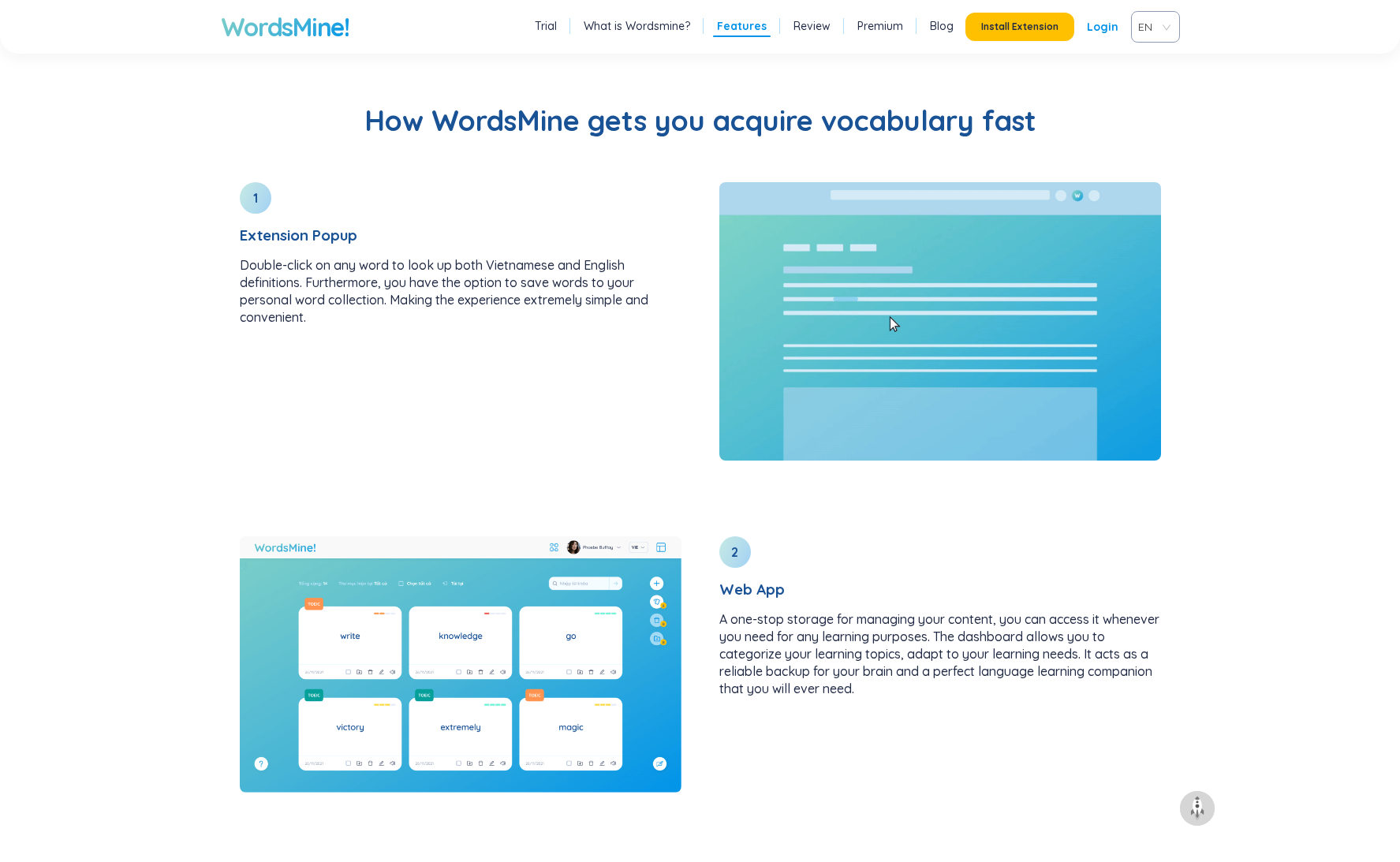
scroll to position [1688, 0]
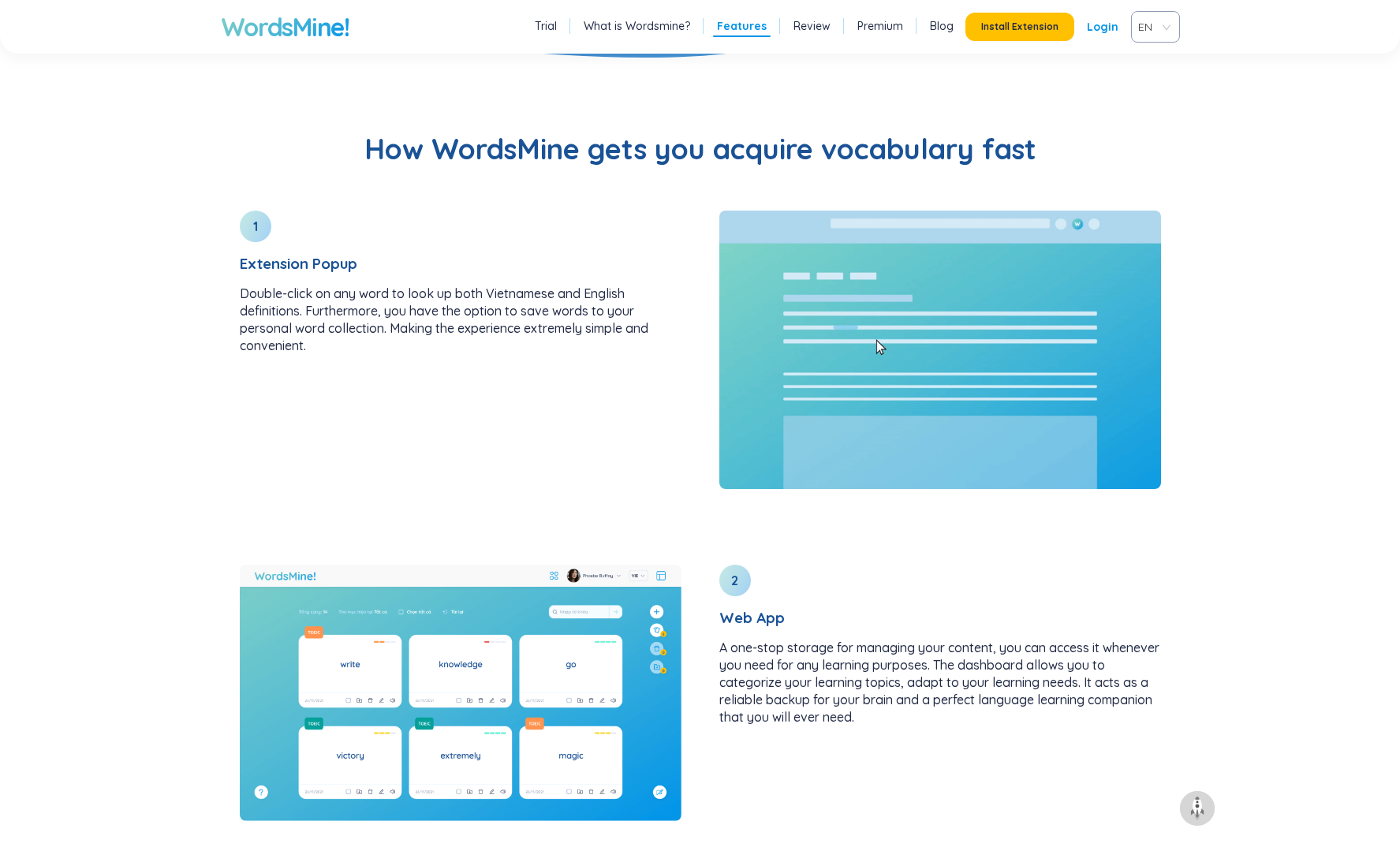
click at [682, 23] on link "What is Wordsmine?" at bounding box center [638, 25] width 107 height 15
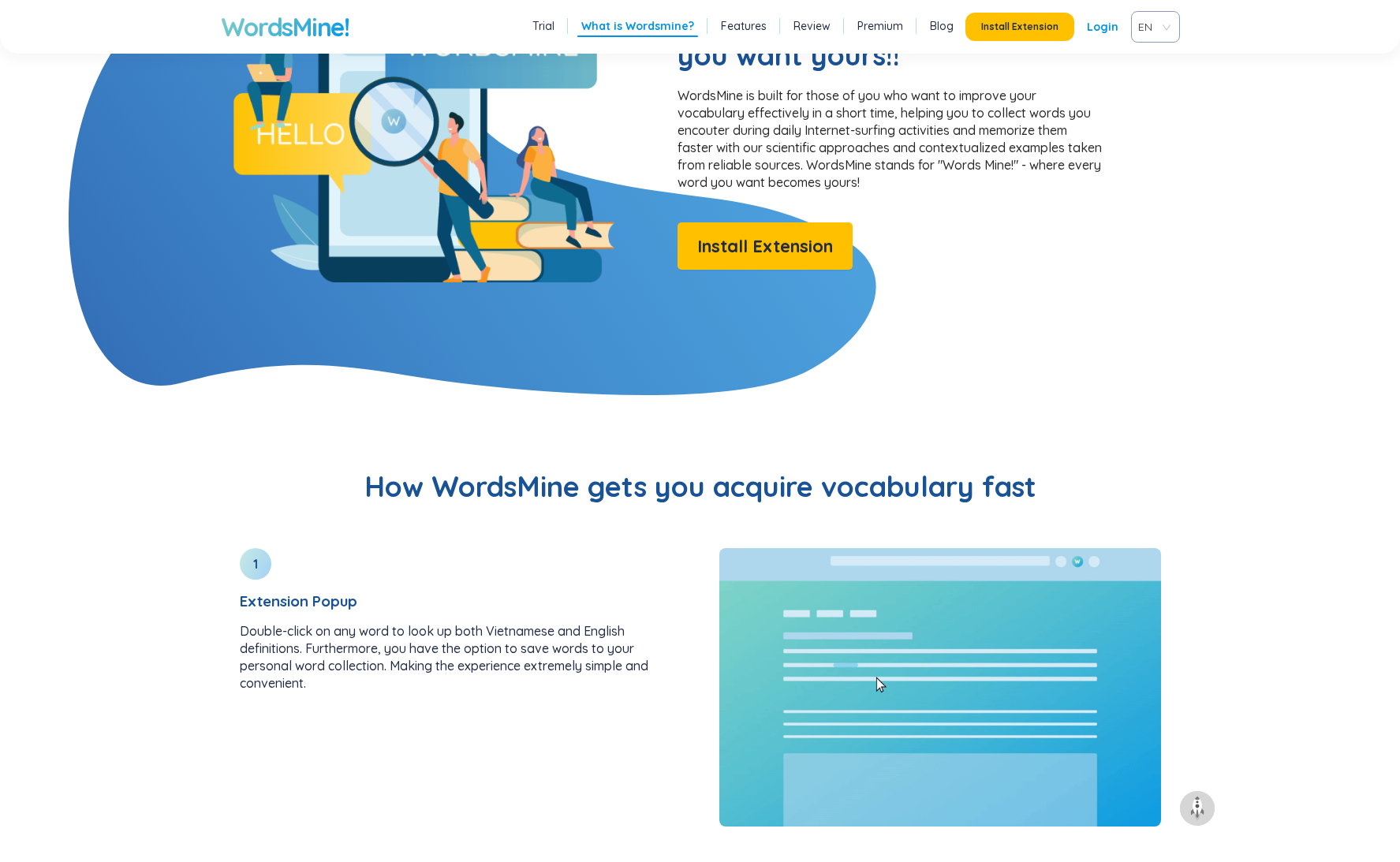
scroll to position [1278, 0]
